Goal: Information Seeking & Learning: Compare options

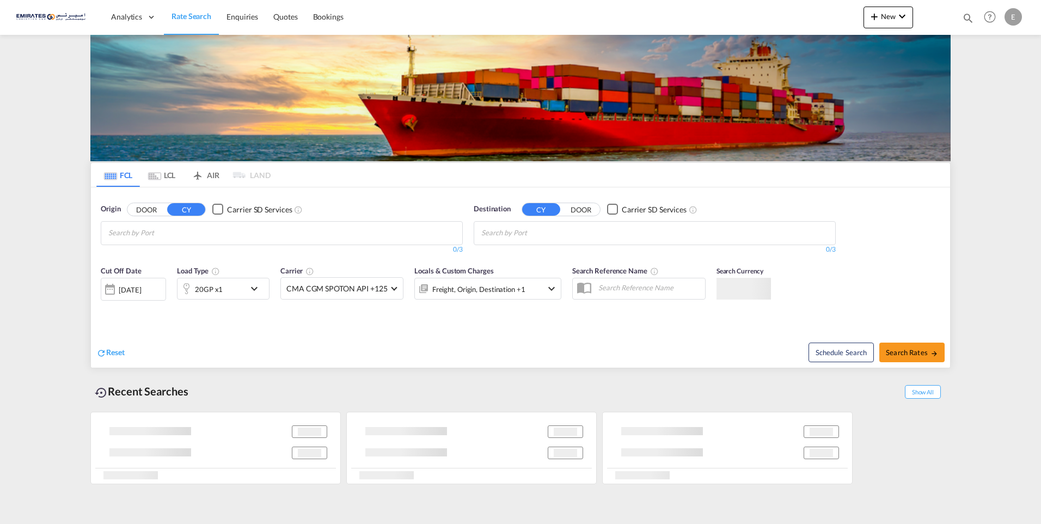
click at [212, 227] on input "Chips input." at bounding box center [159, 232] width 103 height 17
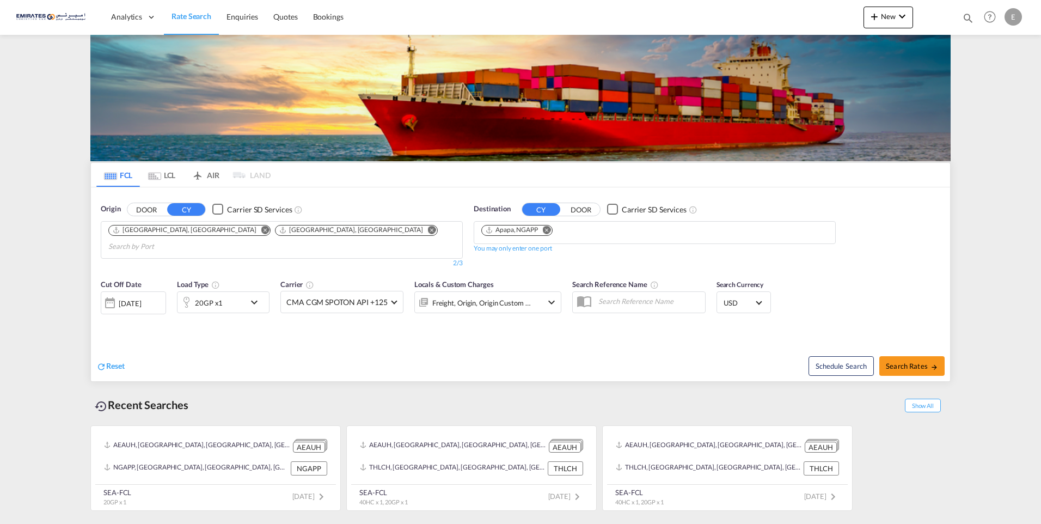
click at [549, 229] on md-icon "Remove" at bounding box center [547, 230] width 8 height 8
click at [574, 233] on input "Chips input." at bounding box center [533, 232] width 103 height 17
type input "port said"
click at [563, 256] on div "Port Said [GEOGRAPHIC_DATA] EGPSD" at bounding box center [565, 258] width 207 height 33
click at [924, 362] on span "Search Rates" at bounding box center [912, 366] width 52 height 9
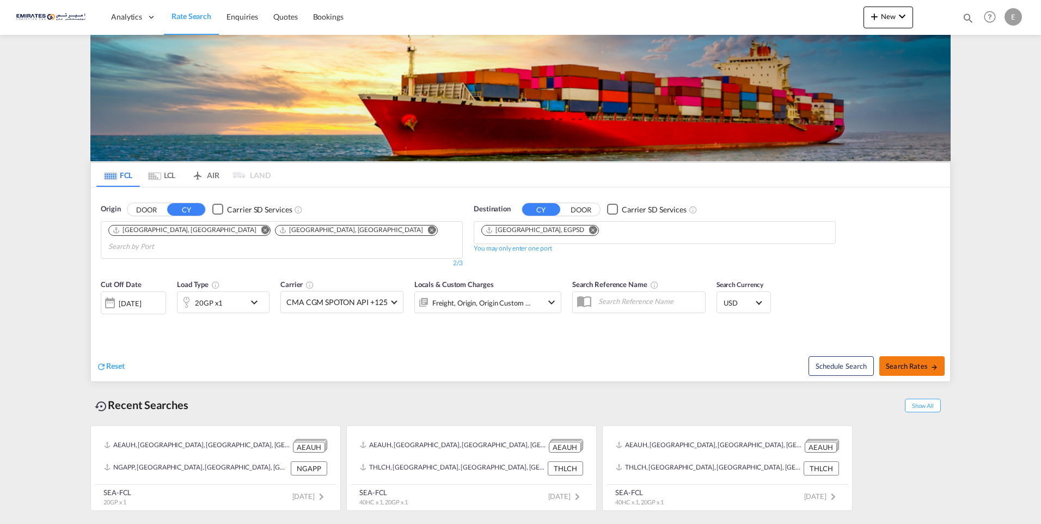
type input "AEAUH,AEJEA to EGPSD / [DATE]"
